Goal: Connect with others: Establish contact or relationships with other users

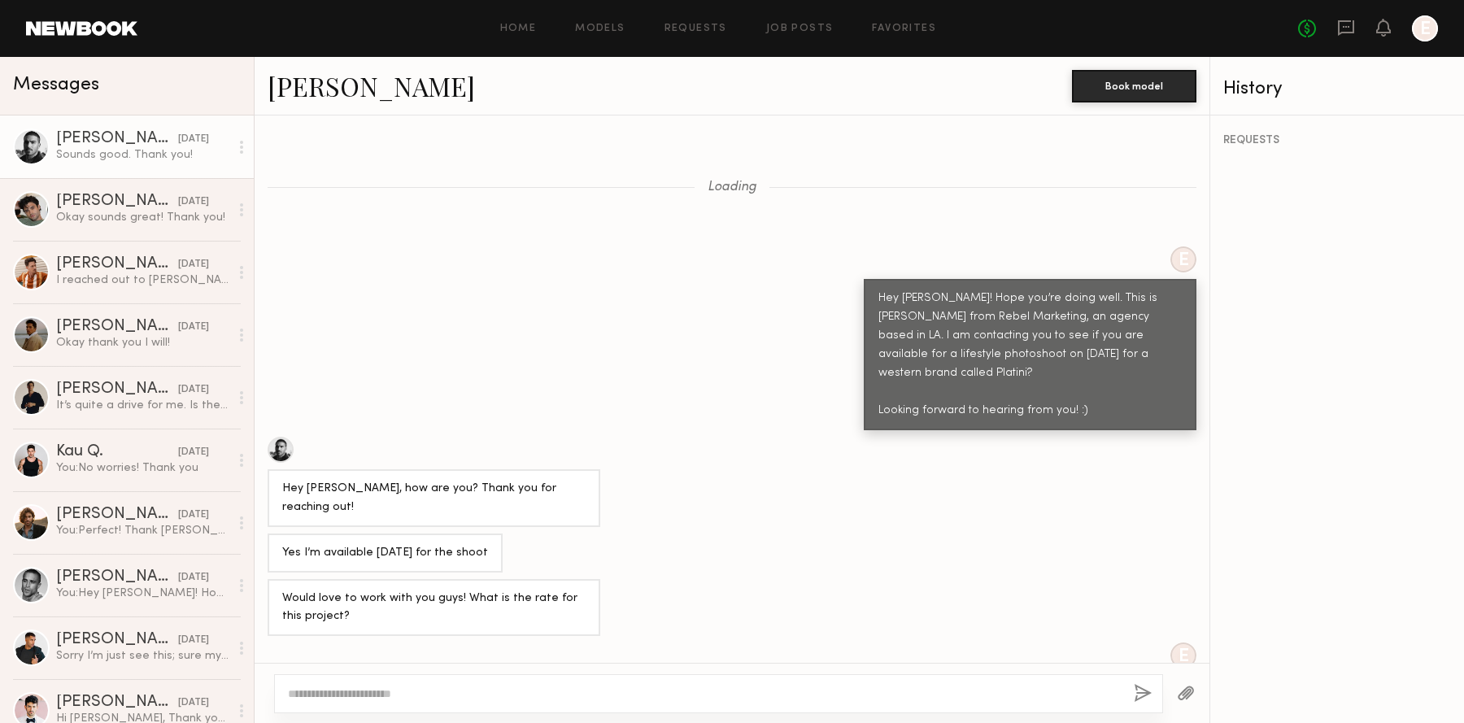
scroll to position [2123, 0]
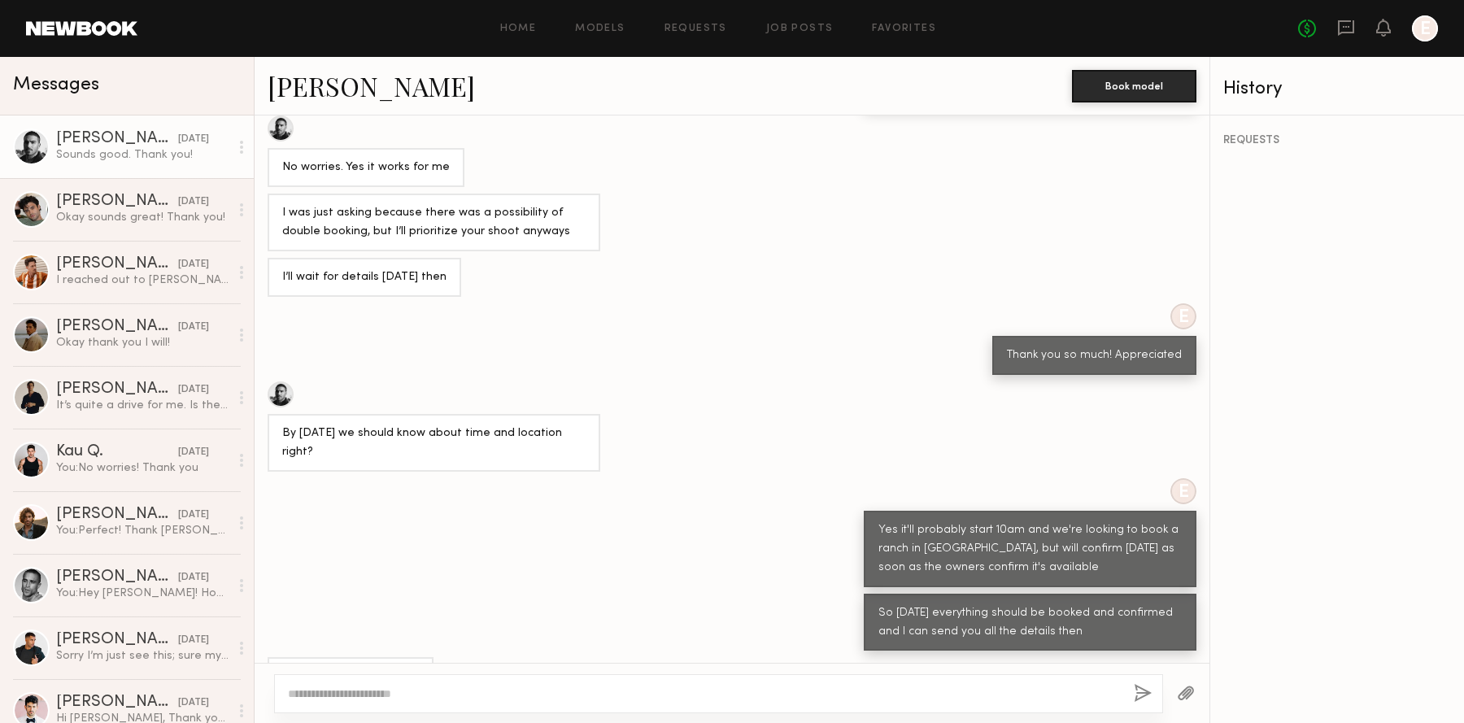
click at [294, 89] on link "[PERSON_NAME]" at bounding box center [371, 85] width 207 height 35
click at [146, 264] on div "[PERSON_NAME]" at bounding box center [117, 264] width 122 height 16
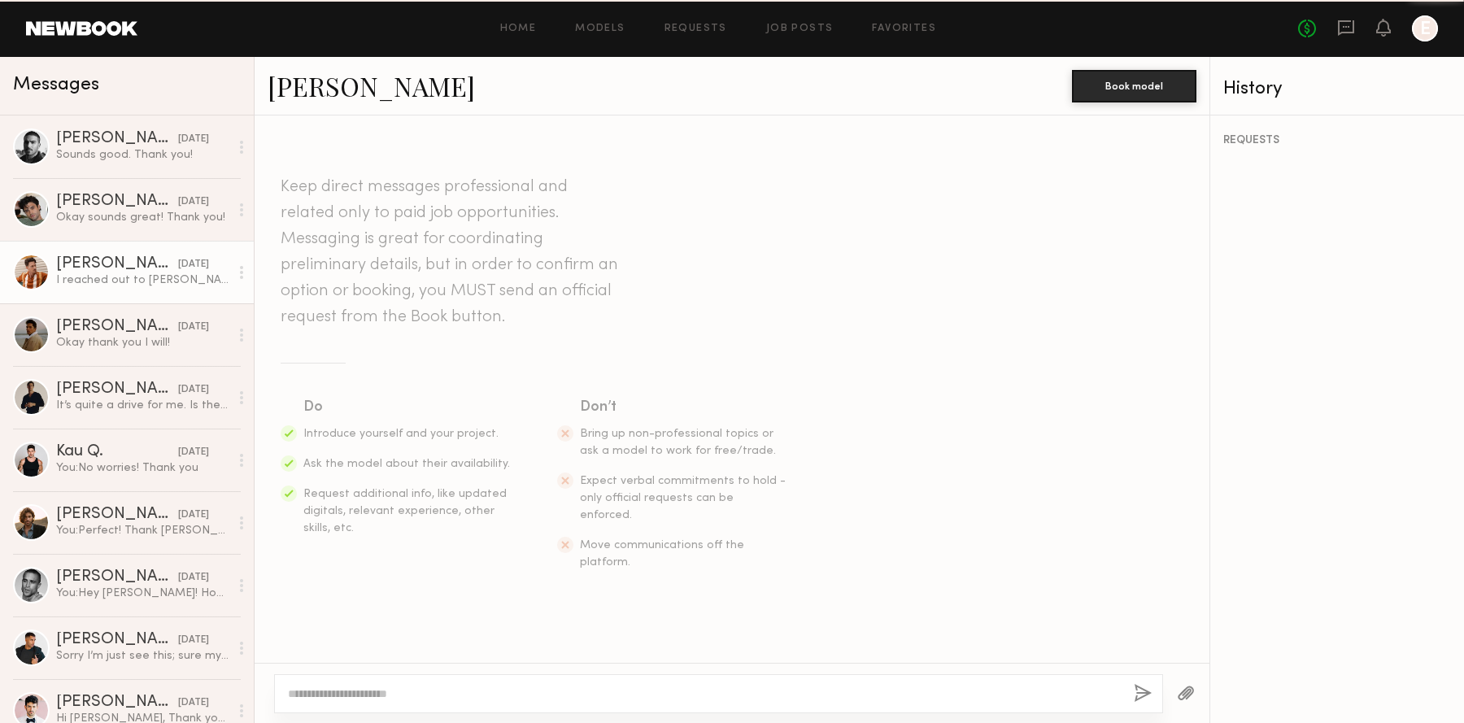
scroll to position [1508, 0]
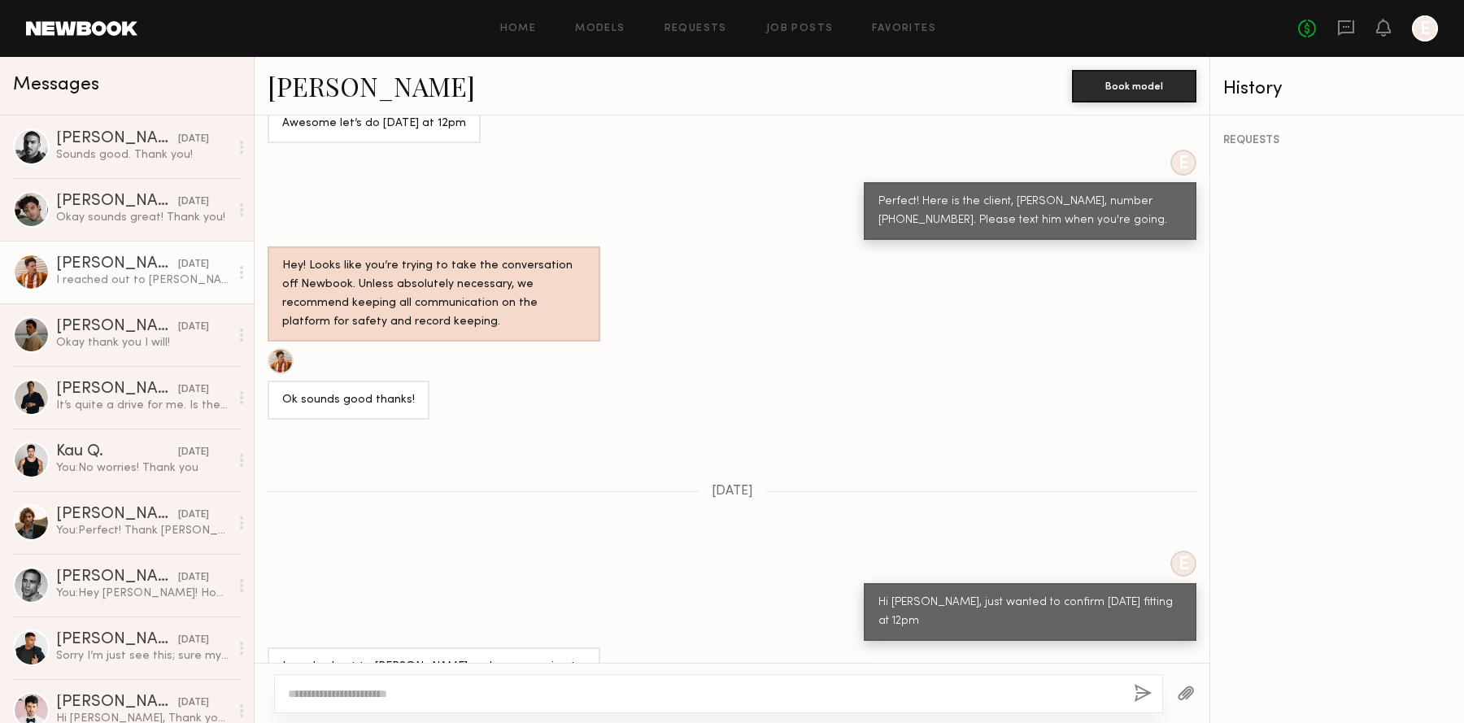
click at [316, 94] on link "[PERSON_NAME]" at bounding box center [371, 85] width 207 height 35
click at [141, 327] on div "Ryan D." at bounding box center [117, 327] width 122 height 16
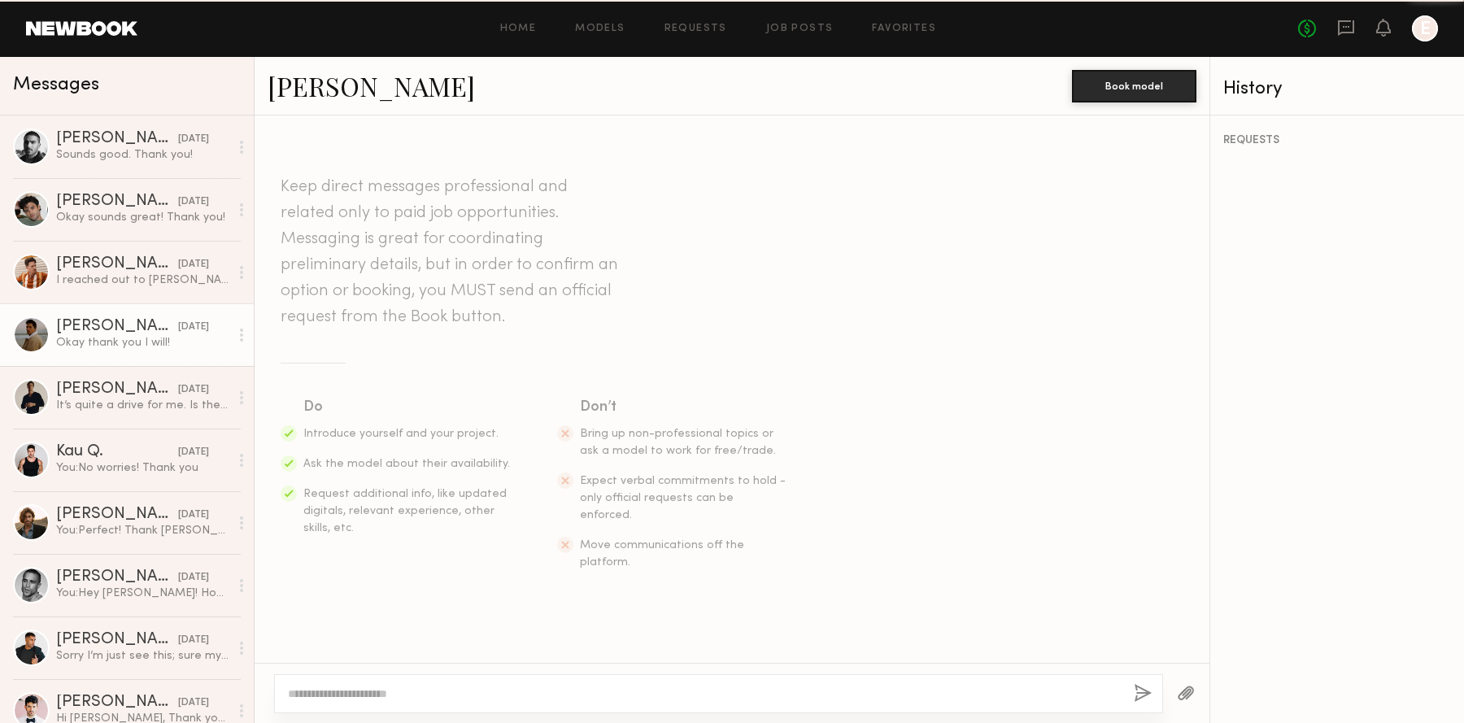
scroll to position [2202, 0]
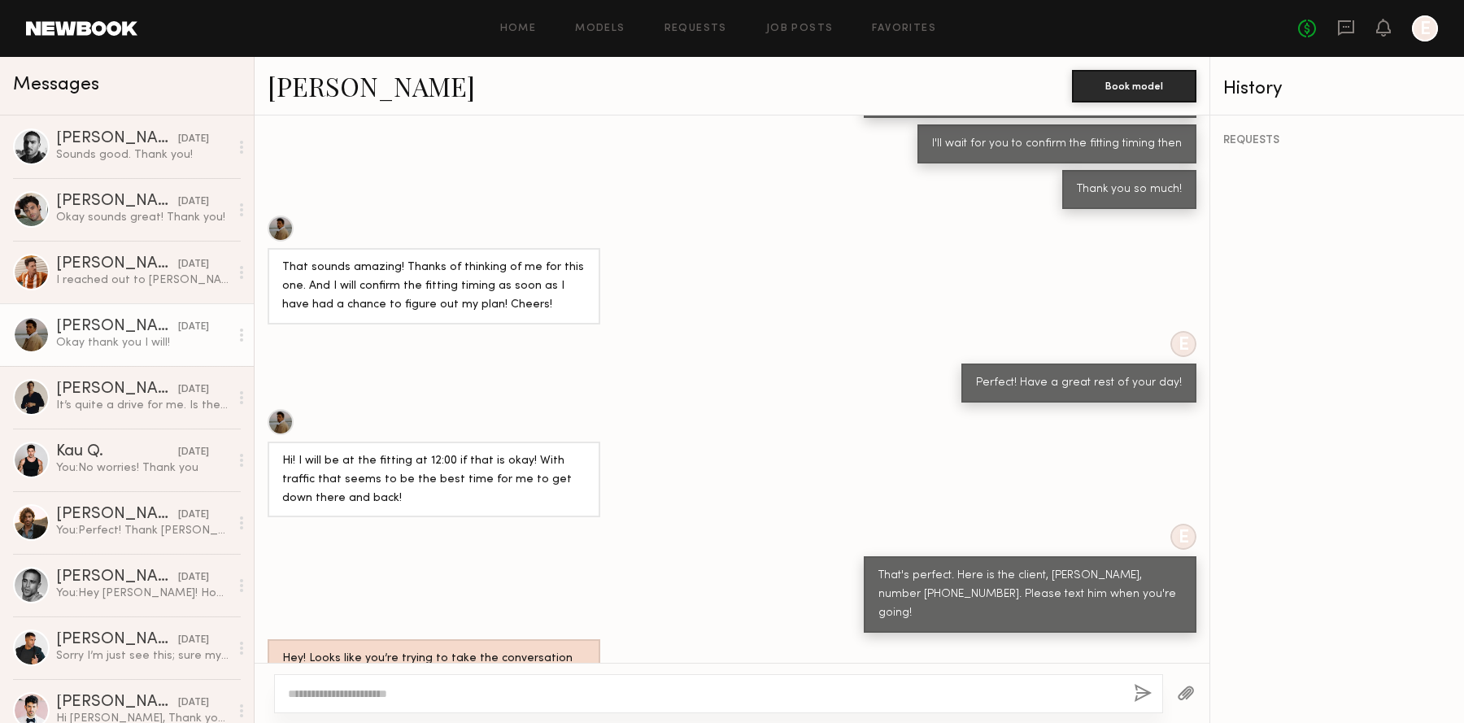
click at [307, 95] on link "[PERSON_NAME]" at bounding box center [371, 85] width 207 height 35
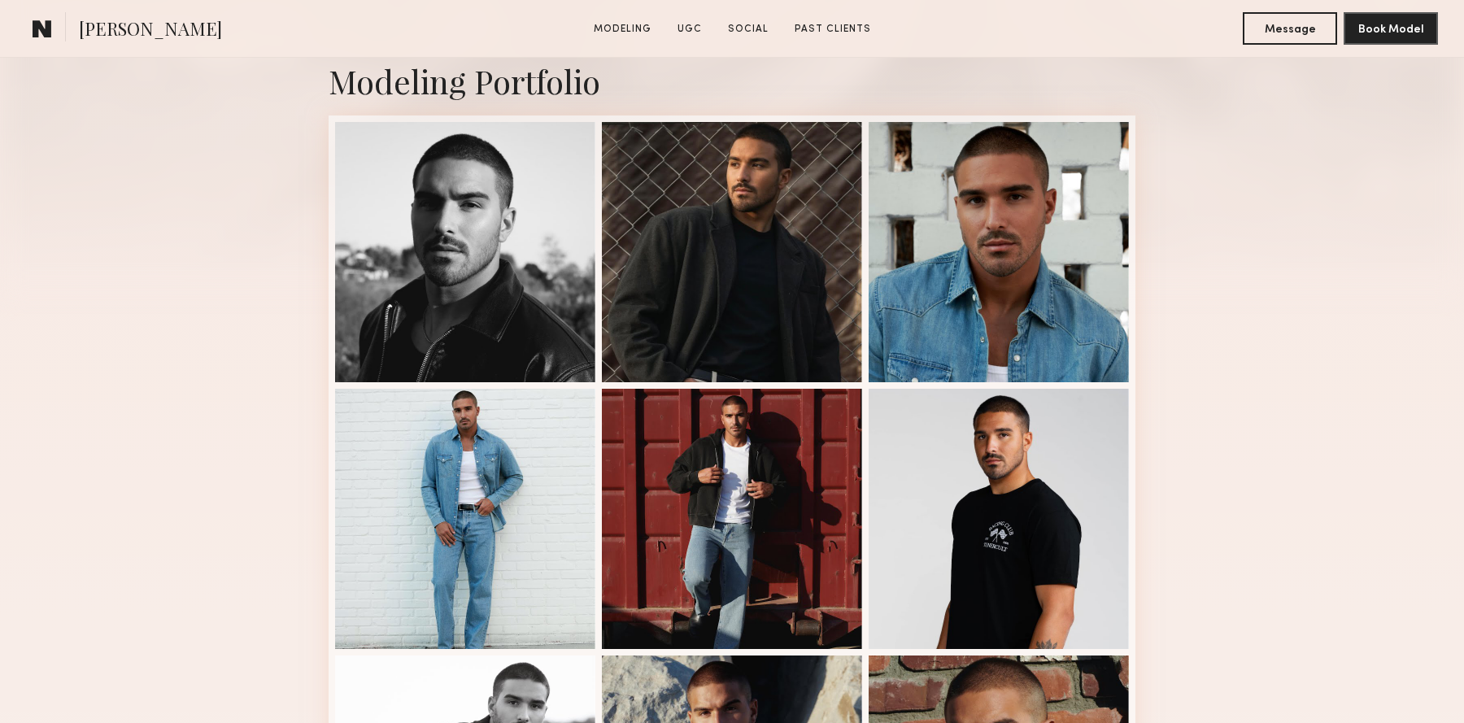
scroll to position [362, 0]
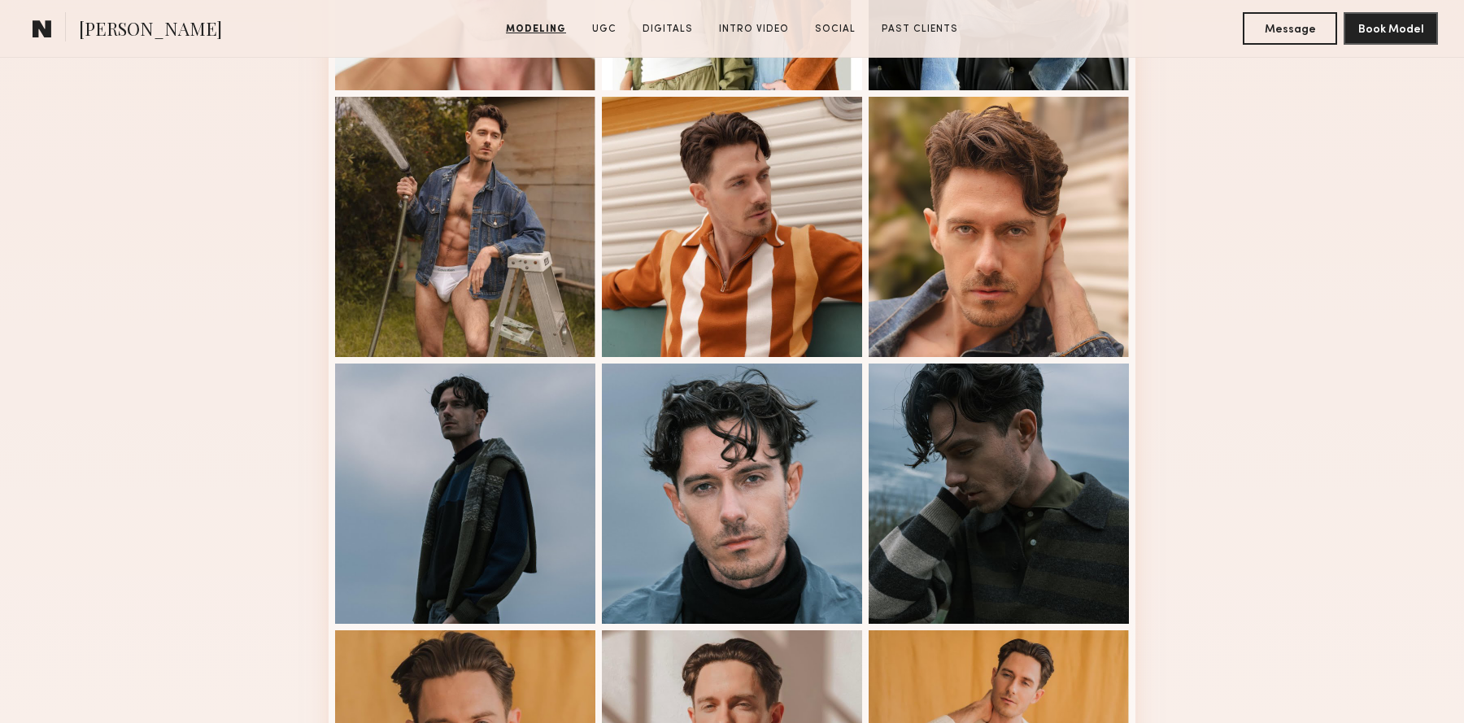
scroll to position [668, 0]
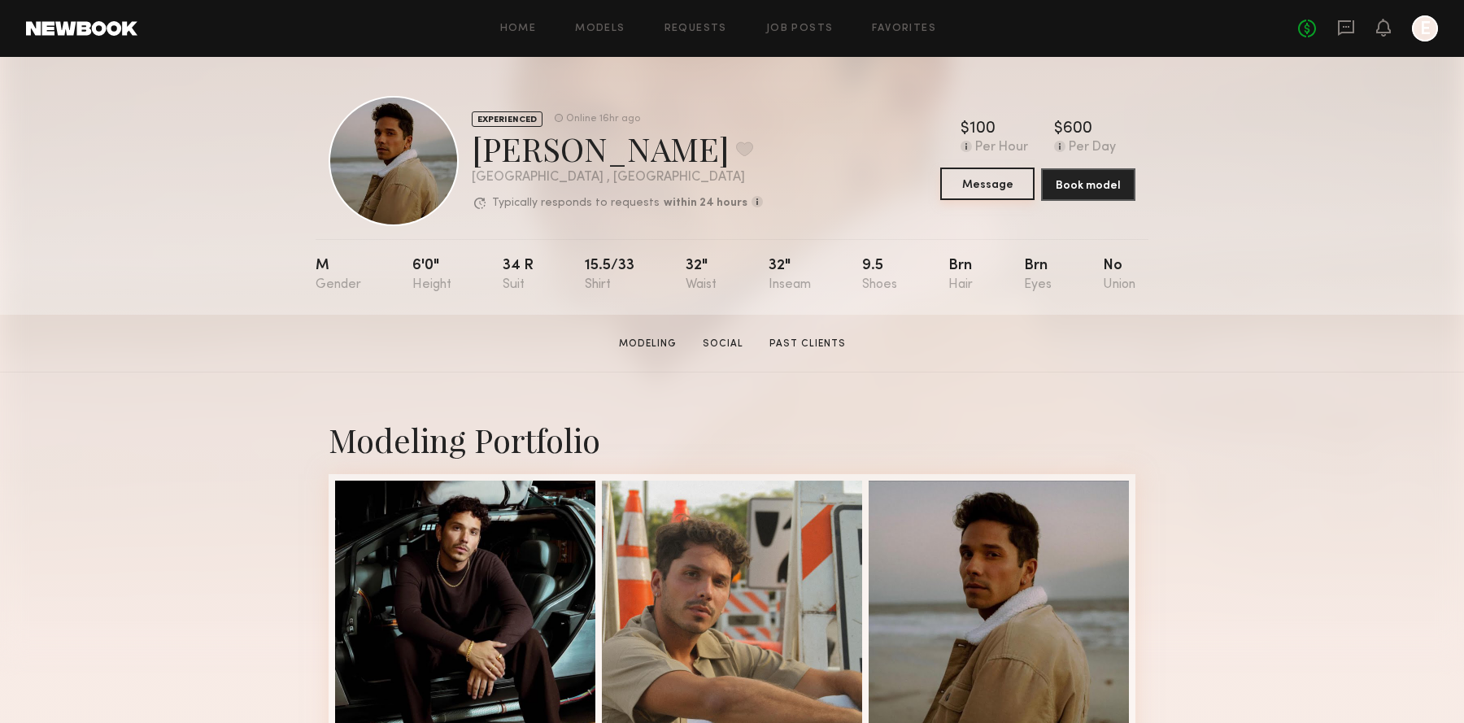
click at [1002, 172] on button "Message" at bounding box center [987, 184] width 94 height 33
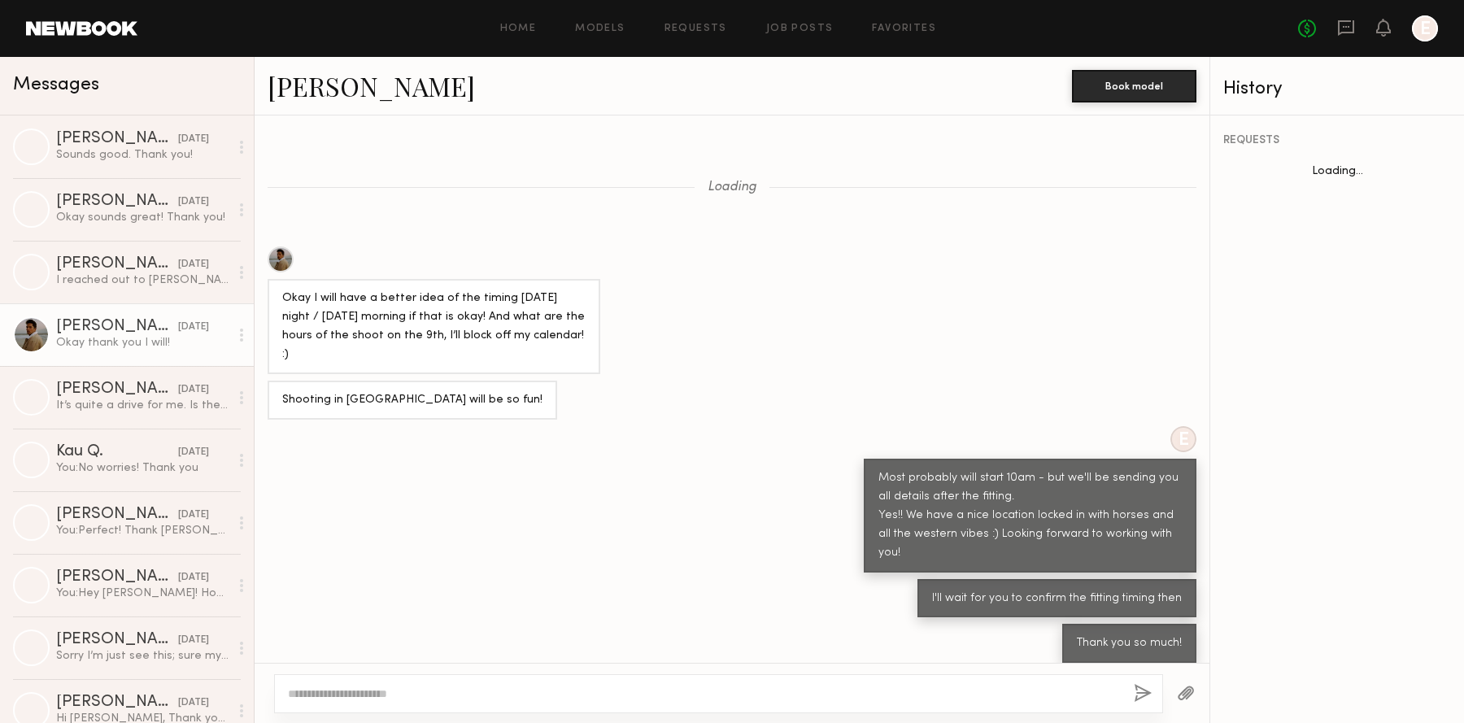
scroll to position [525, 0]
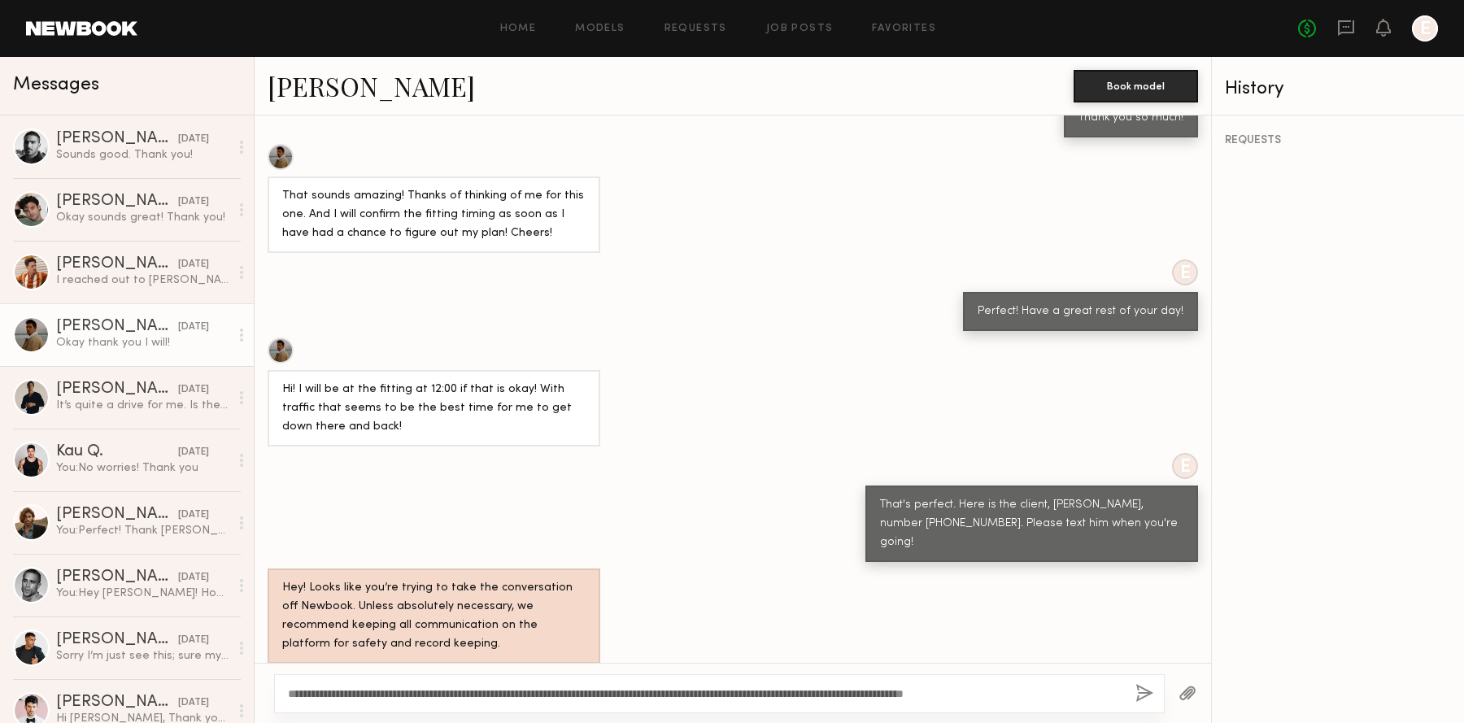
type textarea "**********"
click at [1154, 685] on div "**********" at bounding box center [719, 693] width 890 height 39
click at [1150, 685] on button "button" at bounding box center [1144, 694] width 18 height 20
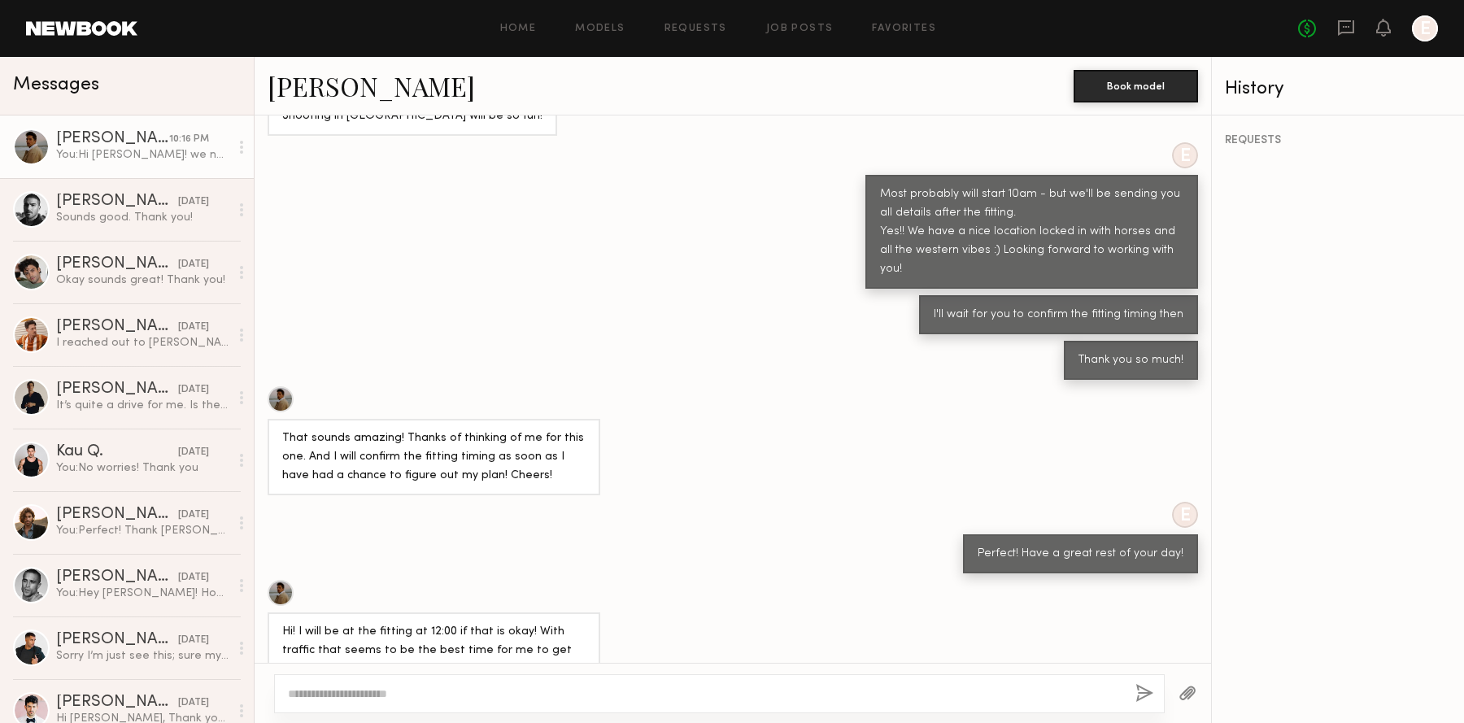
scroll to position [2564, 0]
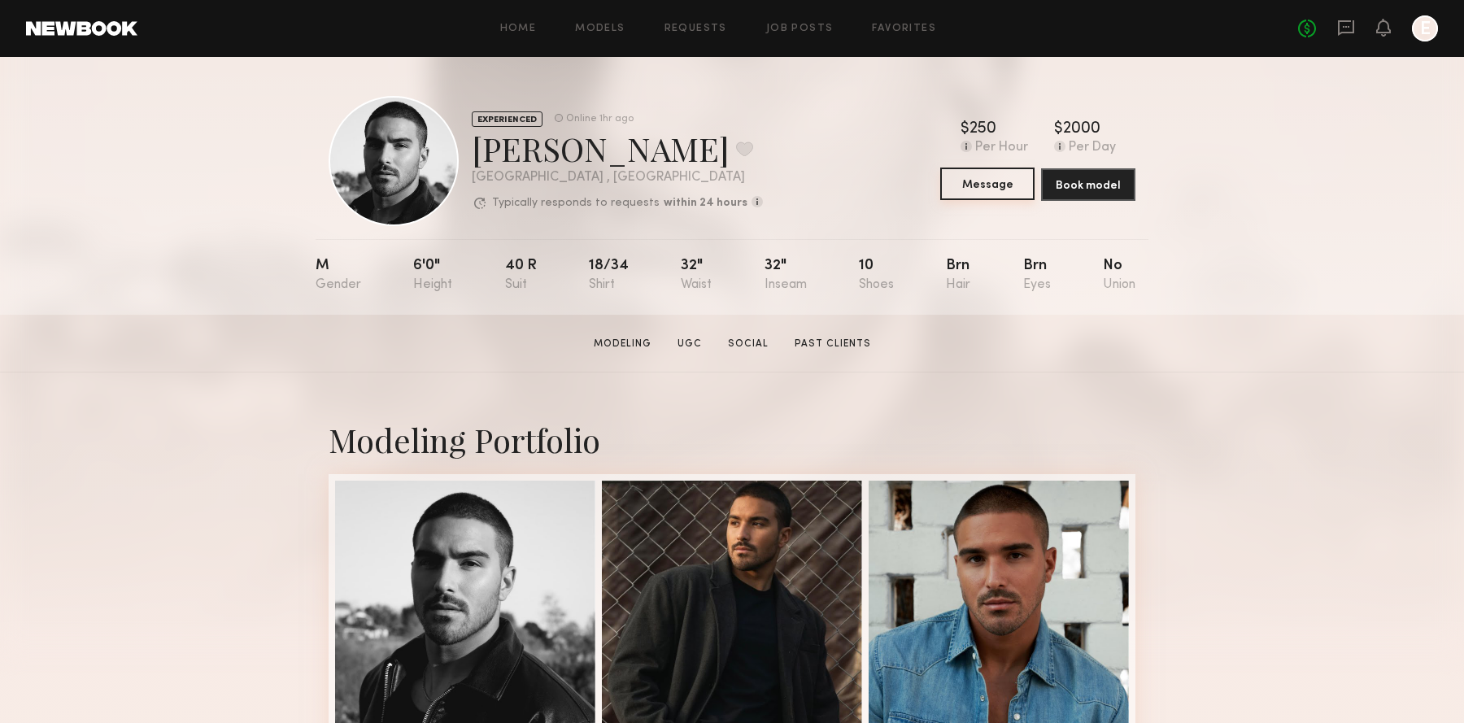
click at [993, 193] on button "Message" at bounding box center [987, 184] width 94 height 33
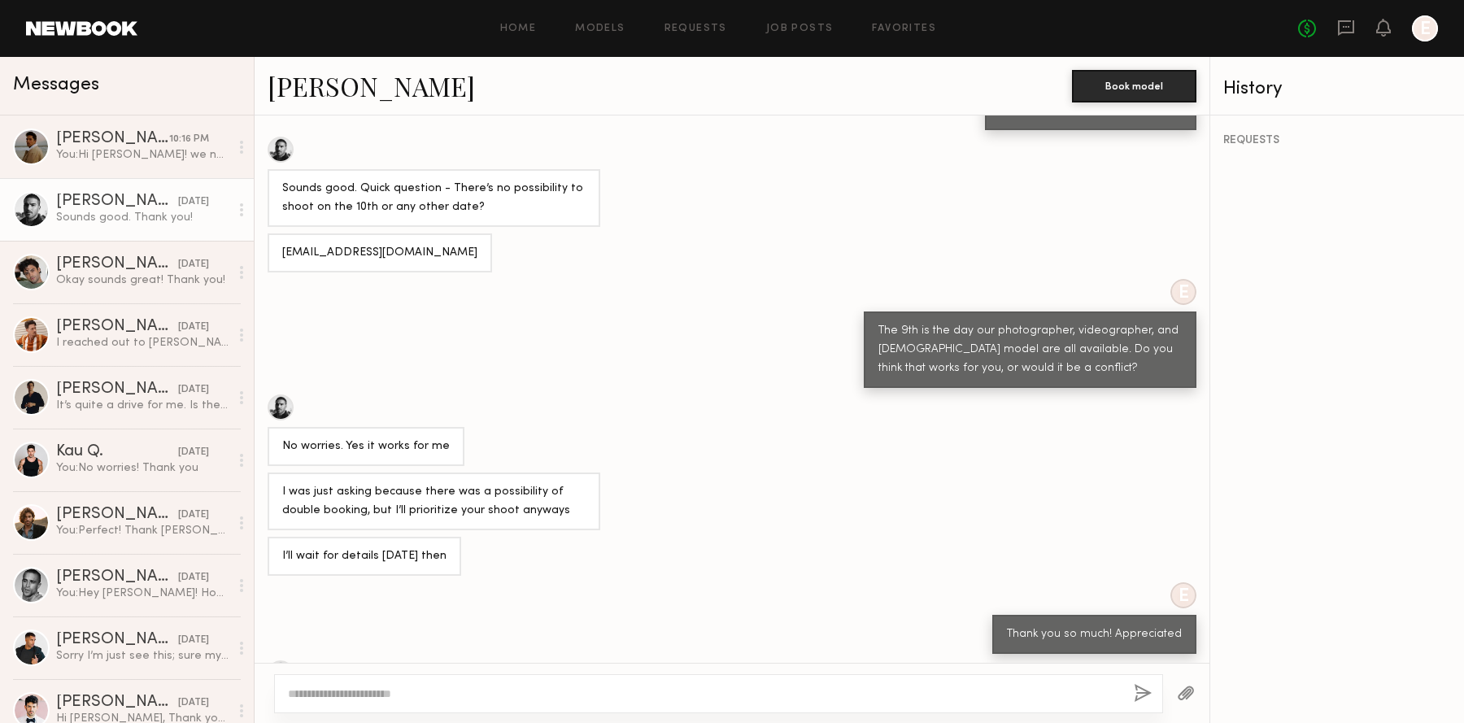
scroll to position [1108, 0]
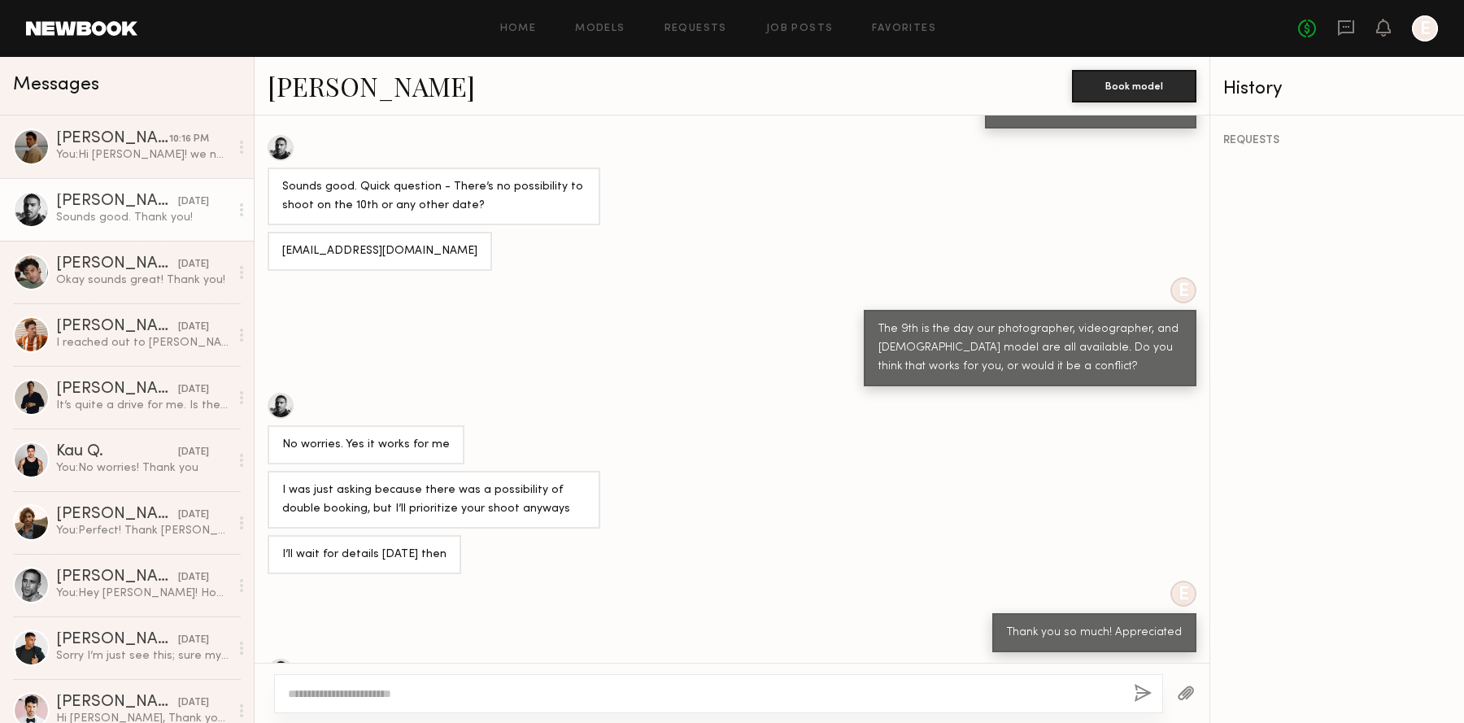
click at [340, 242] on div "[EMAIL_ADDRESS][DOMAIN_NAME]" at bounding box center [379, 251] width 195 height 19
copy div "[EMAIL_ADDRESS][DOMAIN_NAME]"
click at [346, 85] on link "[PERSON_NAME]" at bounding box center [371, 85] width 207 height 35
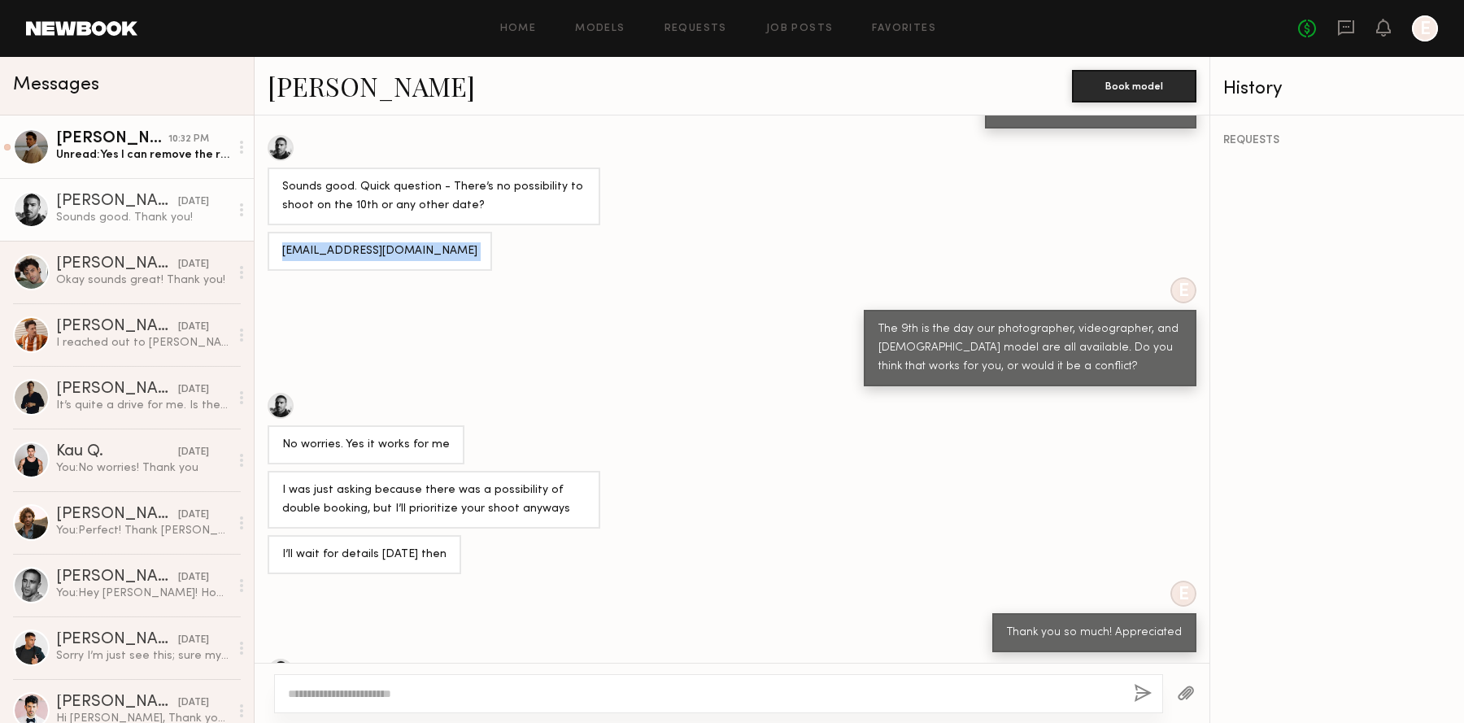
click at [185, 156] on div "Unread: Yes I can remove the ring! Let me know if you have any other questions!" at bounding box center [142, 154] width 173 height 15
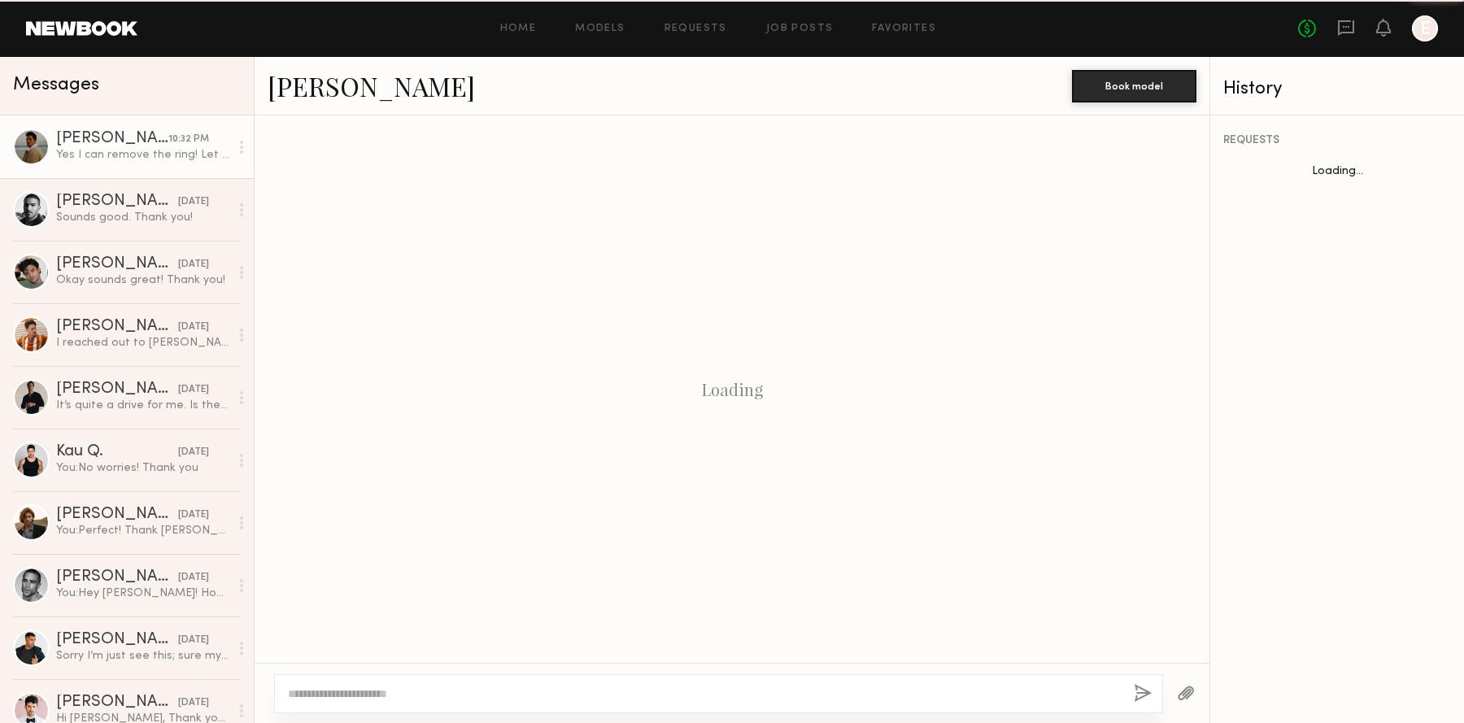
scroll to position [699, 0]
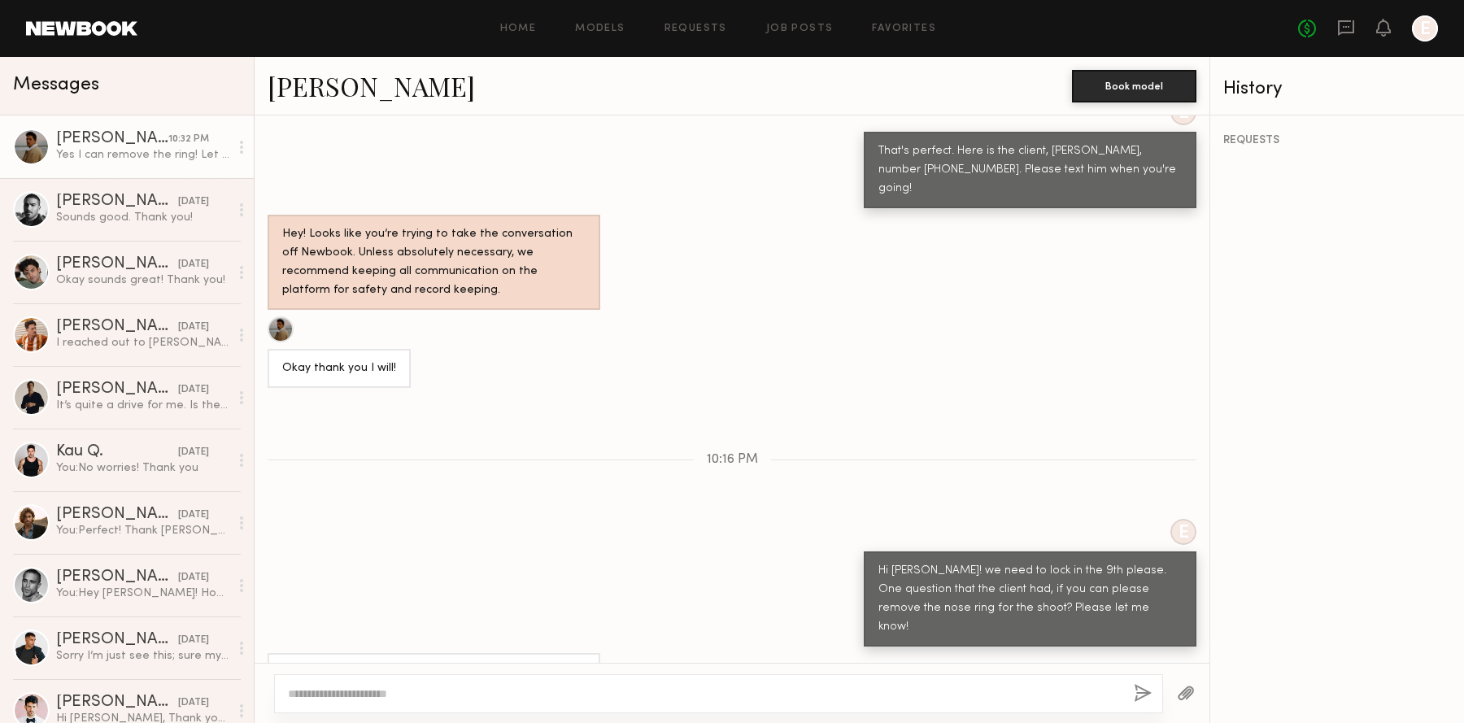
click at [394, 688] on textarea at bounding box center [704, 693] width 833 height 16
type textarea "**********"
click at [1139, 685] on button "button" at bounding box center [1144, 694] width 18 height 20
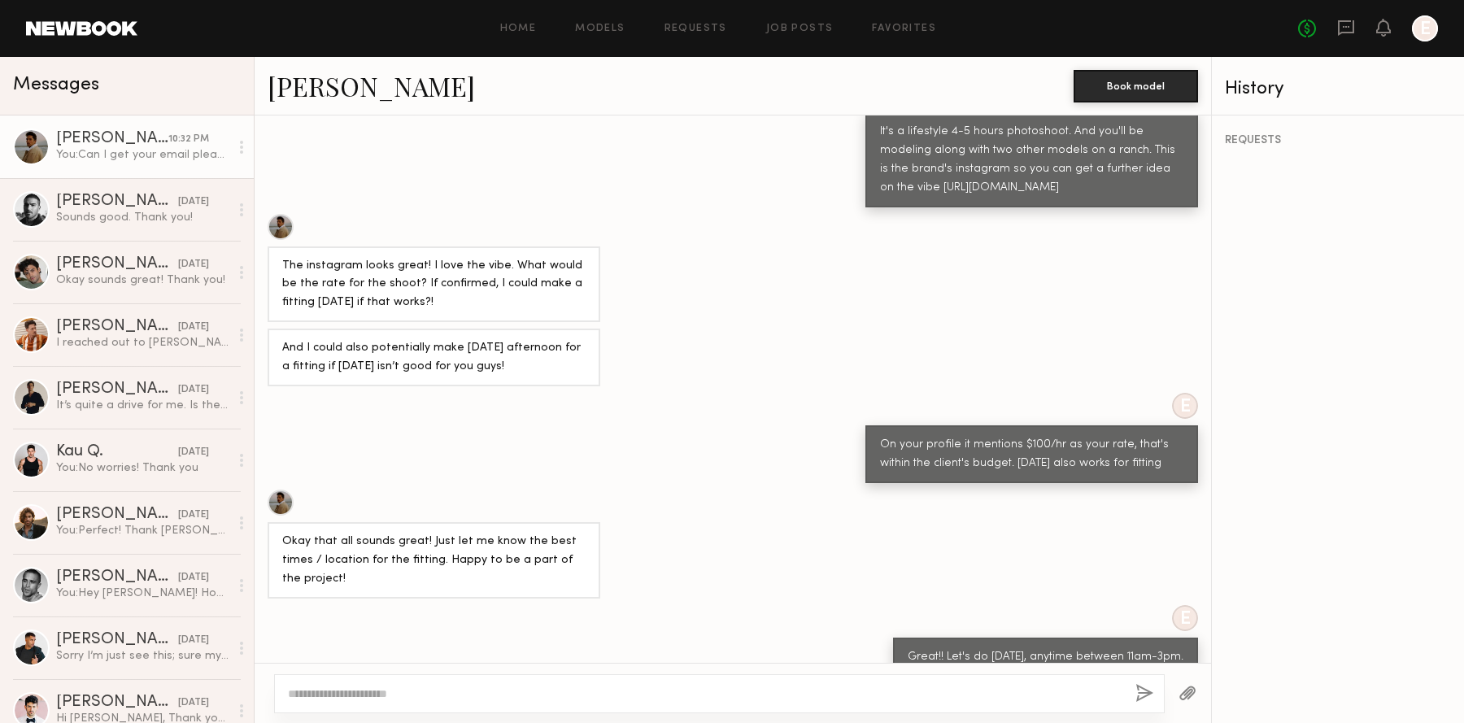
scroll to position [279, 0]
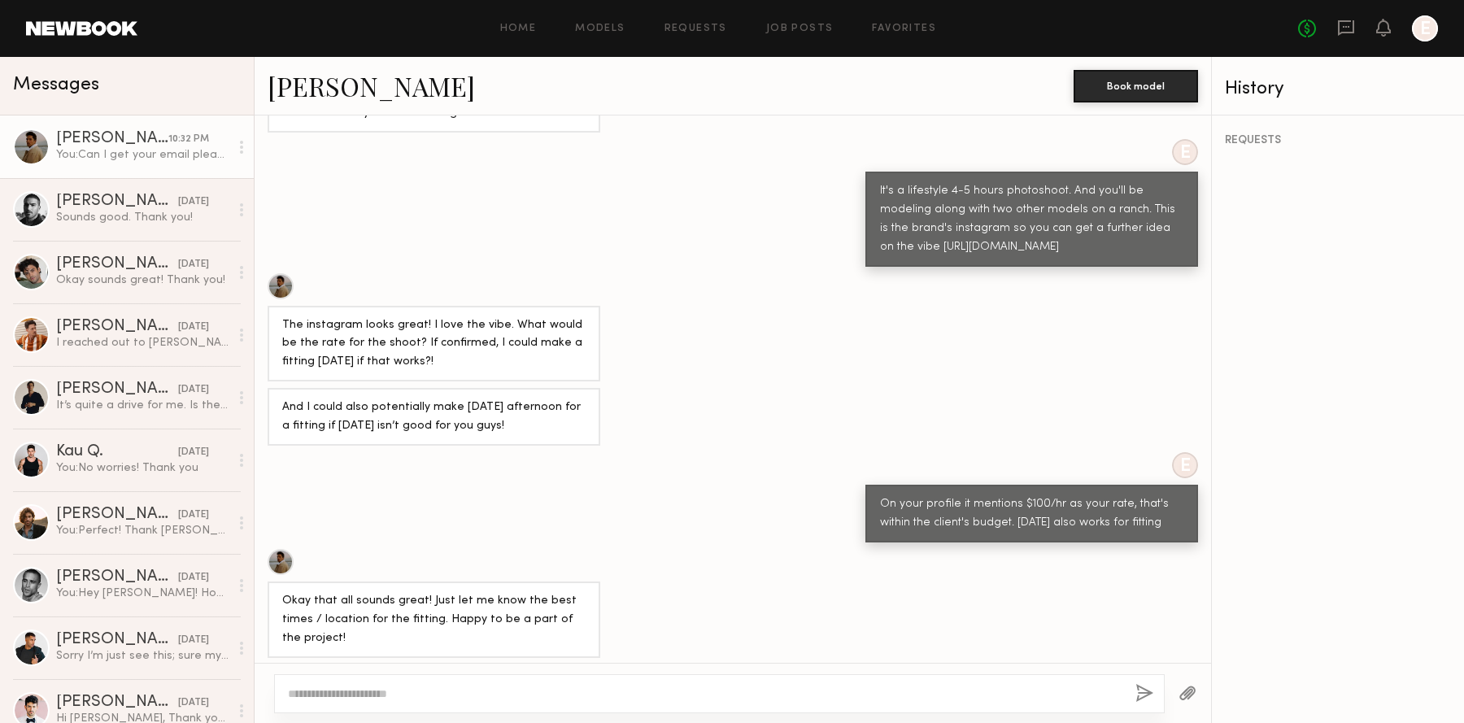
click at [273, 99] on link "Ryan D." at bounding box center [371, 85] width 207 height 35
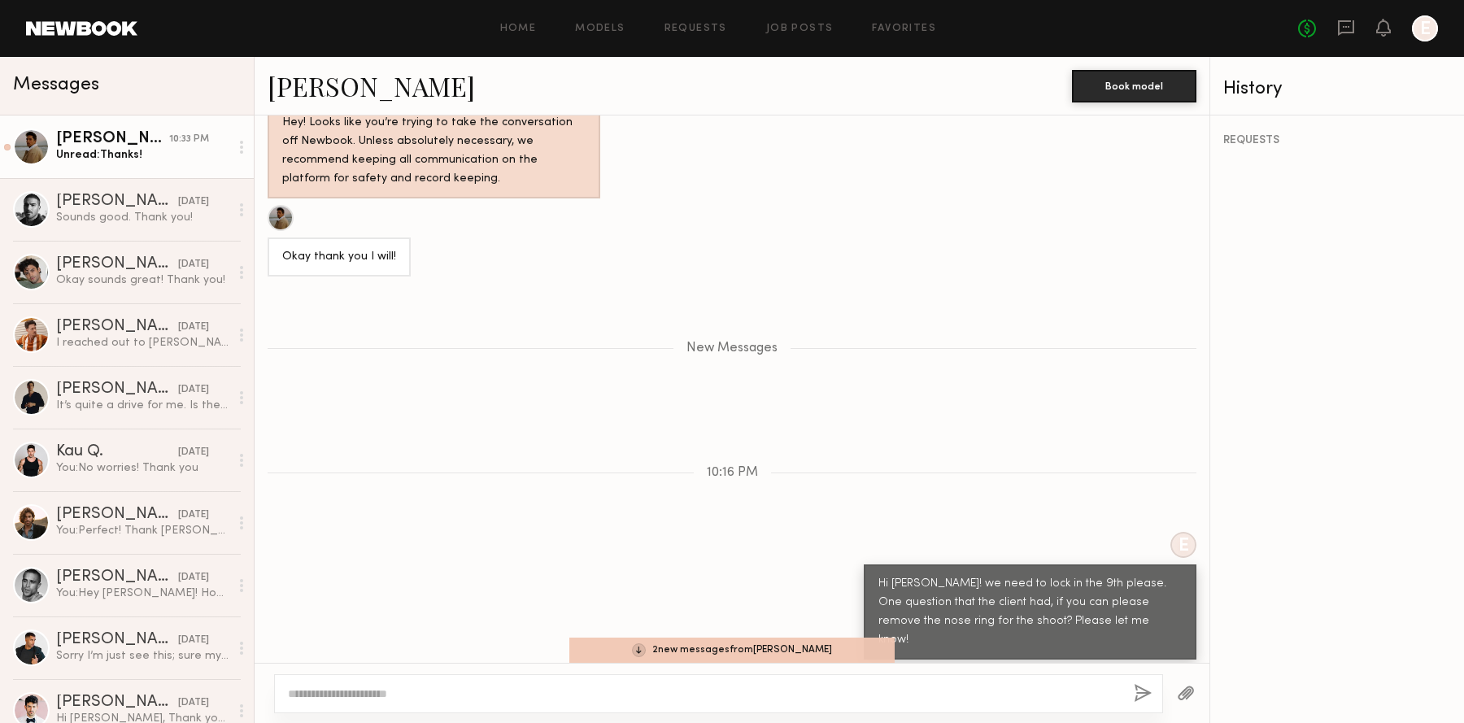
scroll to position [2741, 0]
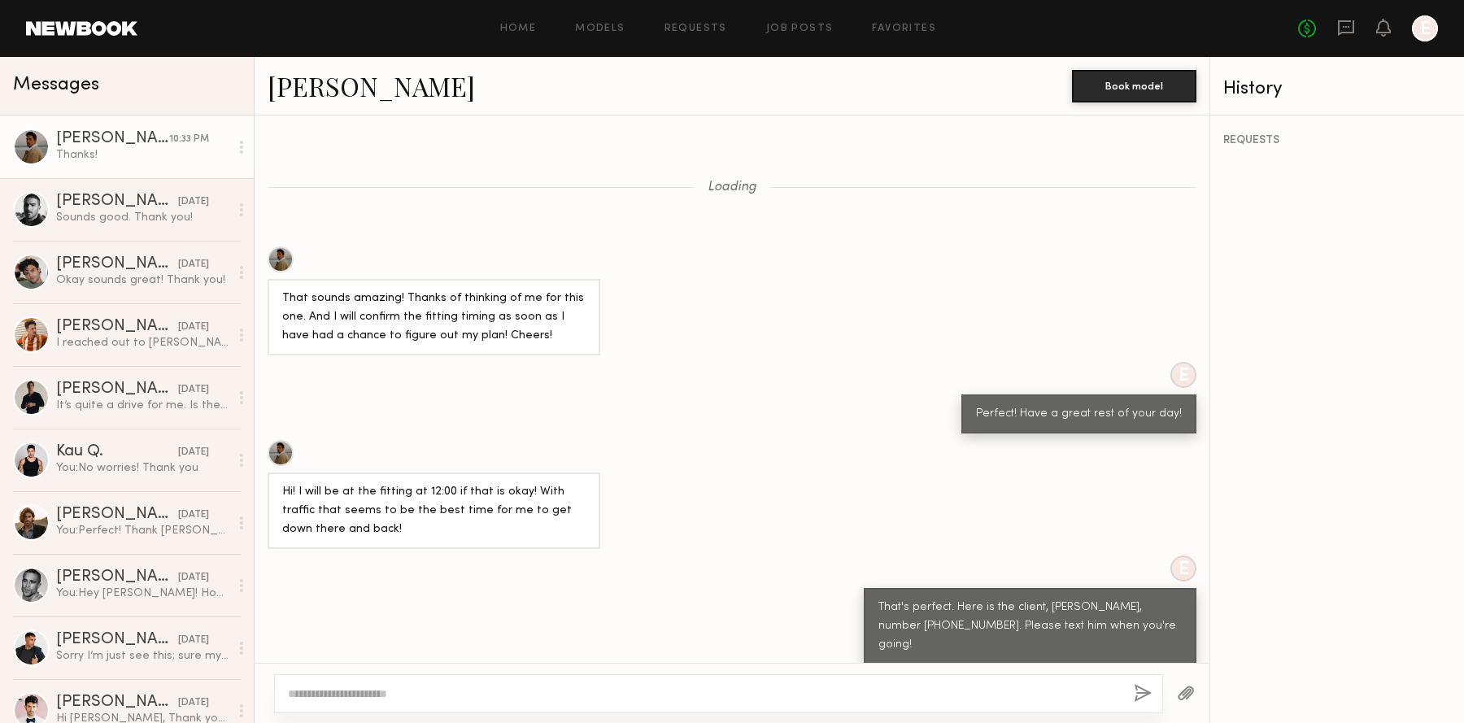
scroll to position [934, 0]
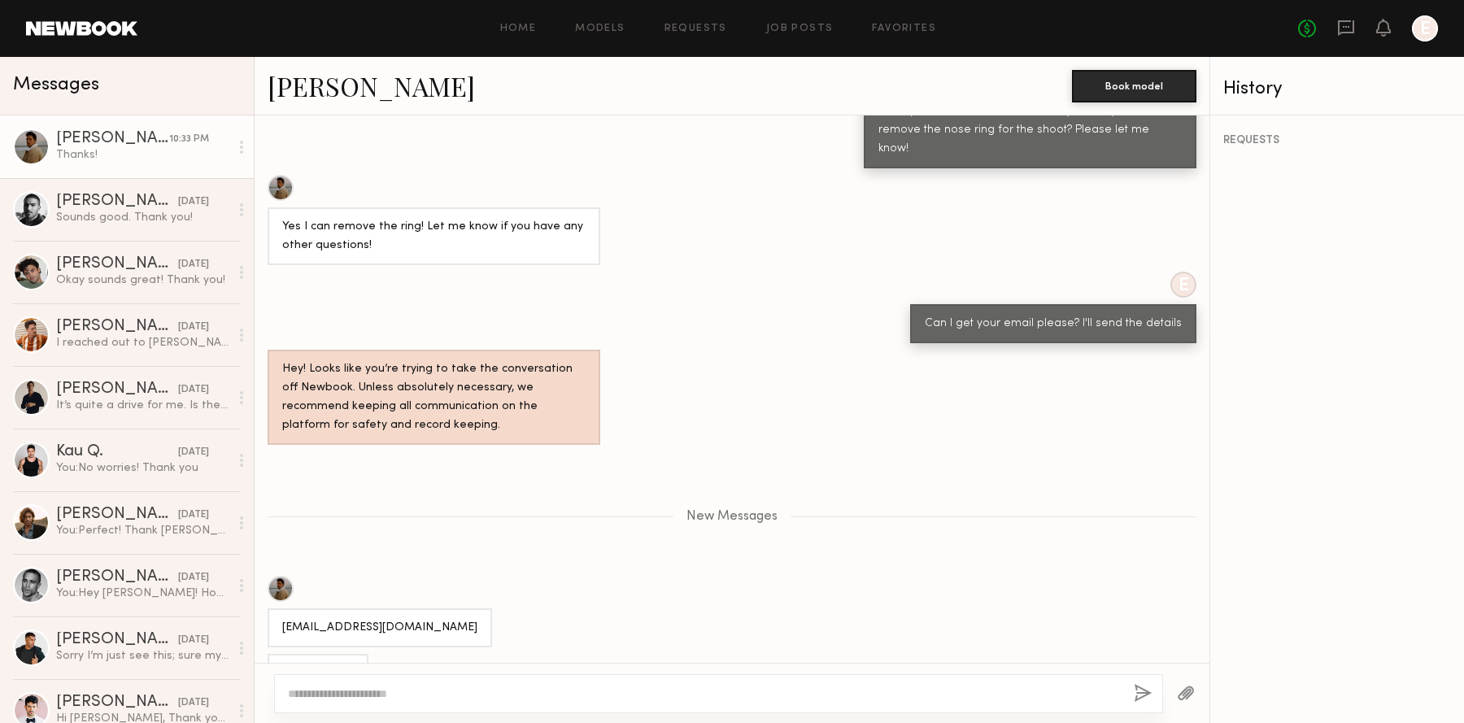
click at [318, 619] on div "[EMAIL_ADDRESS][DOMAIN_NAME]" at bounding box center [379, 628] width 195 height 19
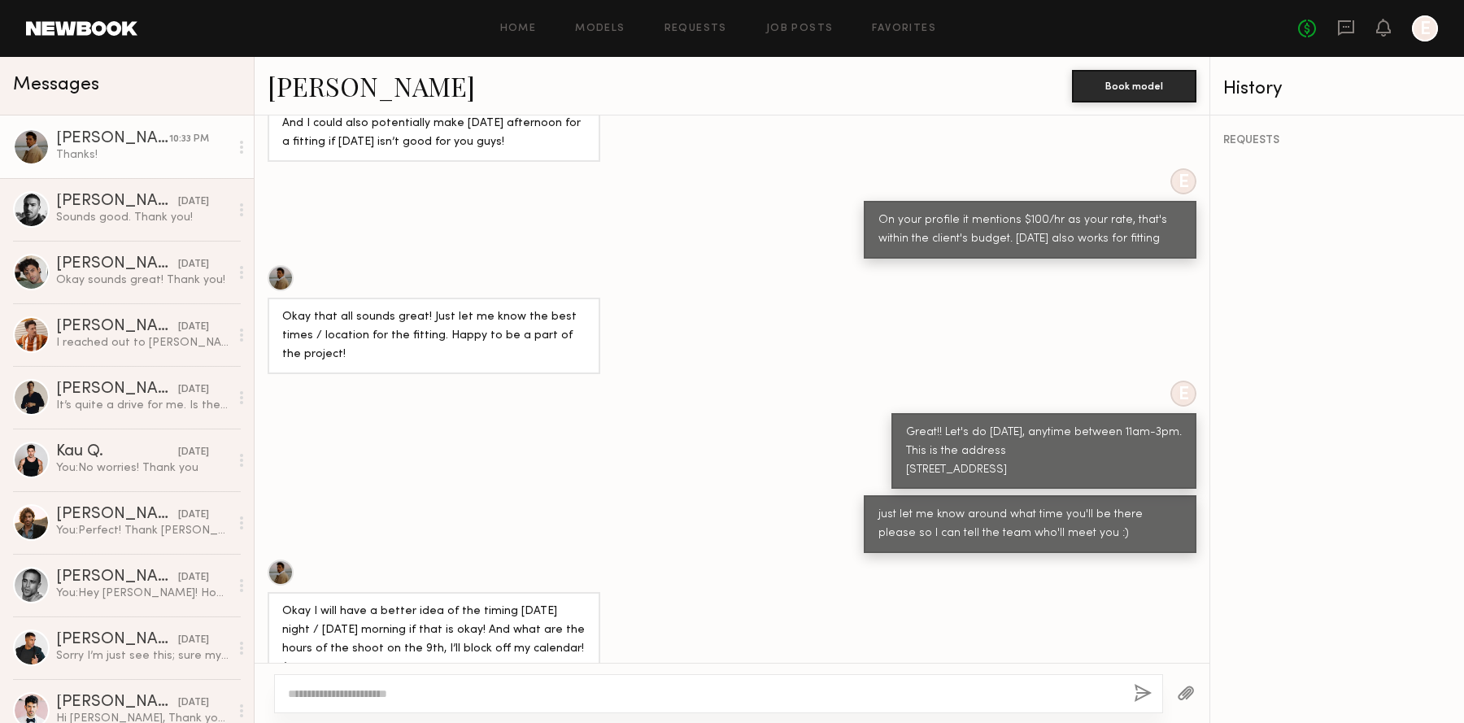
scroll to position [2525, 0]
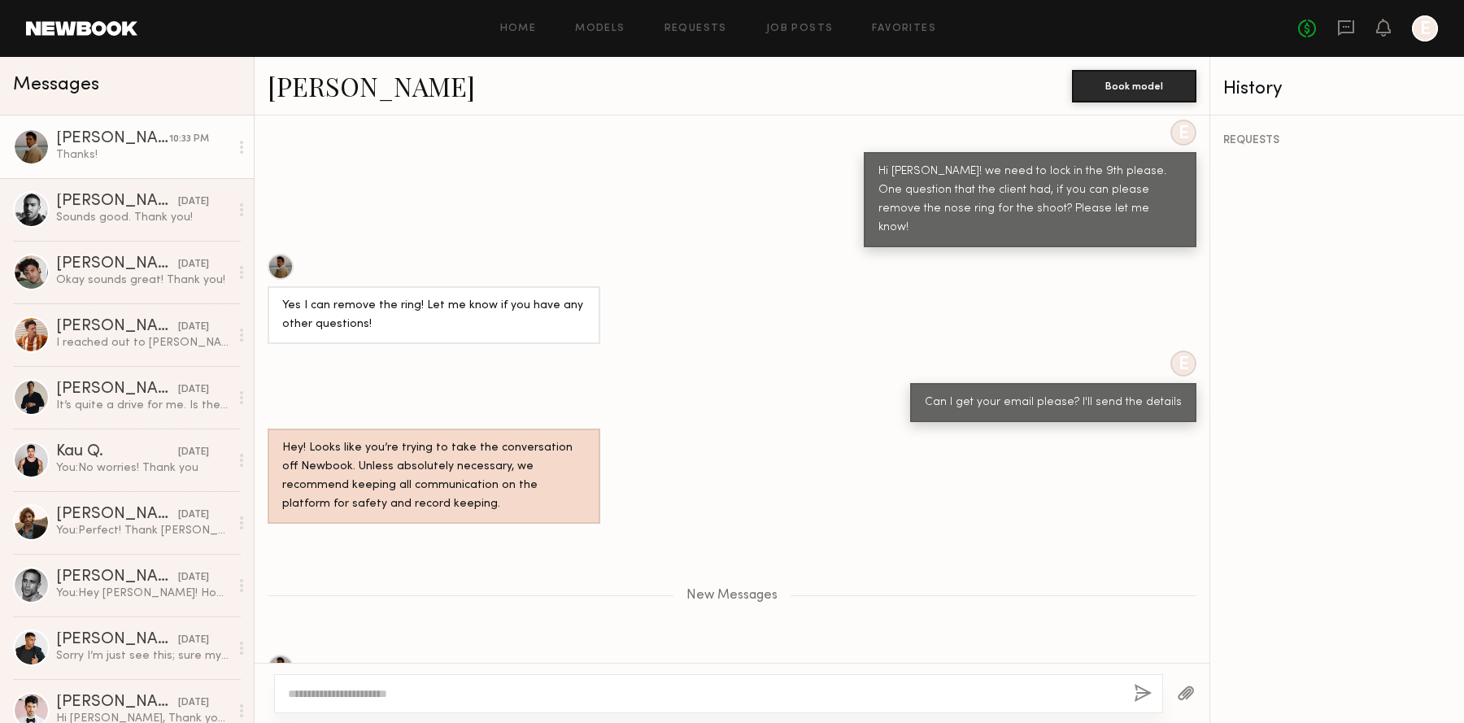
click at [448, 687] on div "[EMAIL_ADDRESS][DOMAIN_NAME]" at bounding box center [380, 706] width 224 height 39
click at [435, 698] on div "[EMAIL_ADDRESS][DOMAIN_NAME]" at bounding box center [379, 707] width 195 height 19
copy div "[EMAIL_ADDRESS][DOMAIN_NAME]"
